Goal: Check status: Check status

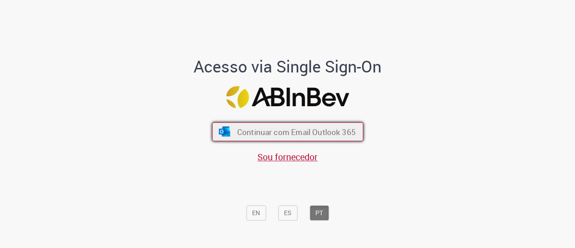
click at [262, 137] on button "Continuar com Email Outlook 365" at bounding box center [287, 131] width 151 height 19
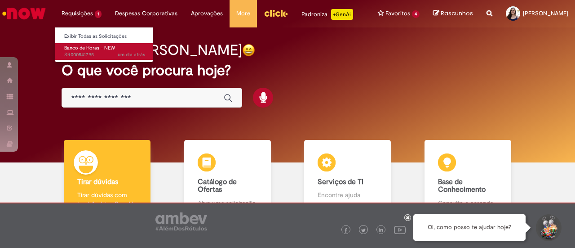
click at [84, 52] on span "um dia atrás um dia atrás SR000541795" at bounding box center [104, 54] width 81 height 7
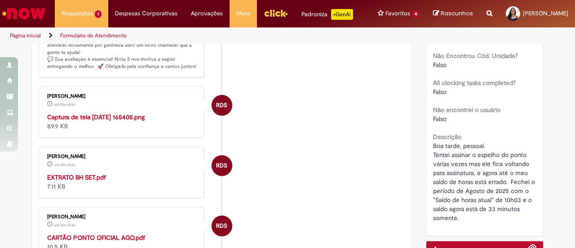
scroll to position [239, 0]
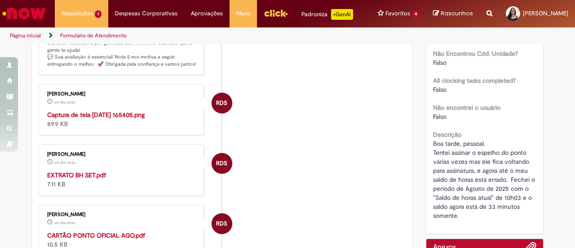
click at [145, 110] on img "Histórico de tíquete" at bounding box center [122, 110] width 150 height 0
